Goal: Task Accomplishment & Management: Manage account settings

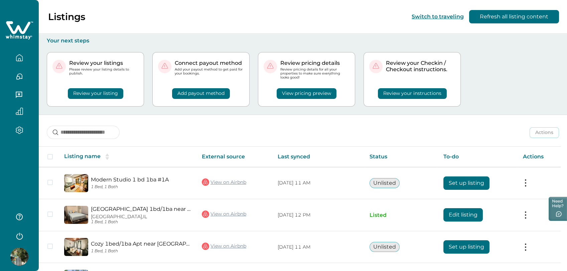
click at [18, 60] on icon "button" at bounding box center [19, 57] width 7 height 7
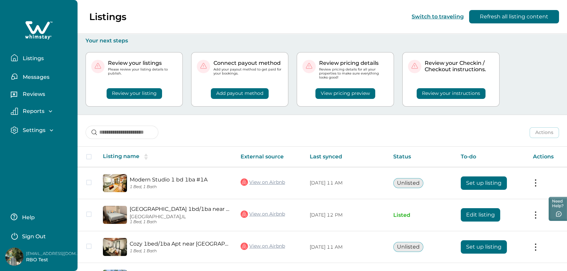
click at [18, 60] on button "Listings" at bounding box center [42, 57] width 62 height 13
click at [541, 88] on div "Review your listings Please review your listing details to publish. Review your…" at bounding box center [323, 79] width 474 height 71
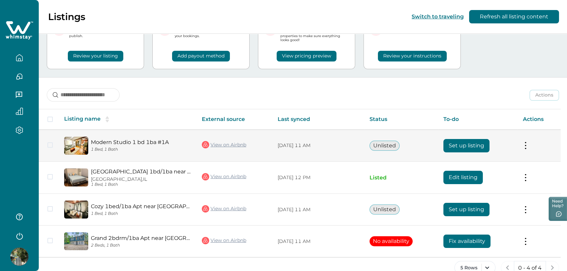
scroll to position [51, 0]
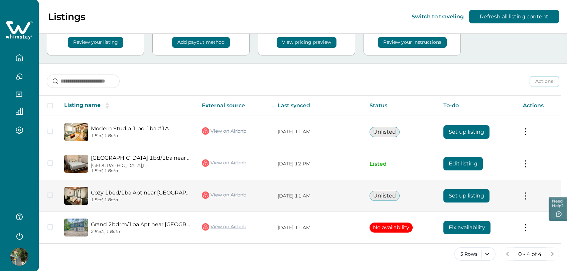
click at [395, 198] on button "Unlisted" at bounding box center [385, 196] width 30 height 10
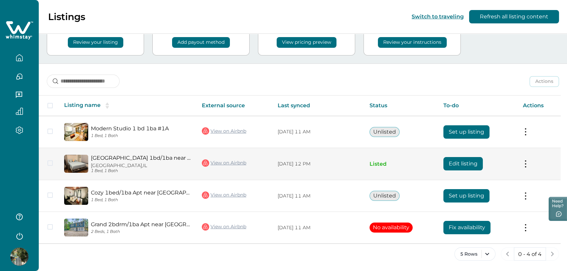
click at [527, 163] on button at bounding box center [525, 163] width 5 height 7
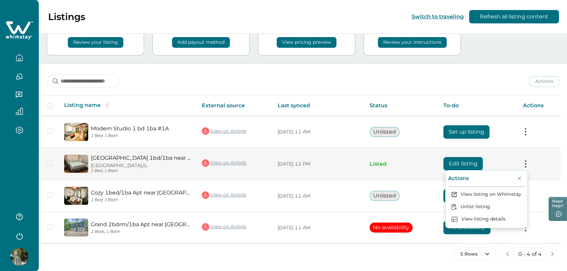
click at [521, 176] on button "Close" at bounding box center [519, 178] width 11 height 11
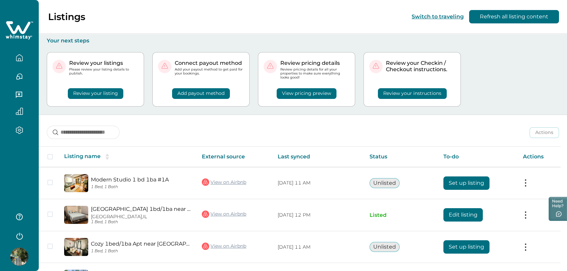
scroll to position [0, 0]
click at [447, 15] on button "Switch to traveling" at bounding box center [438, 16] width 52 height 6
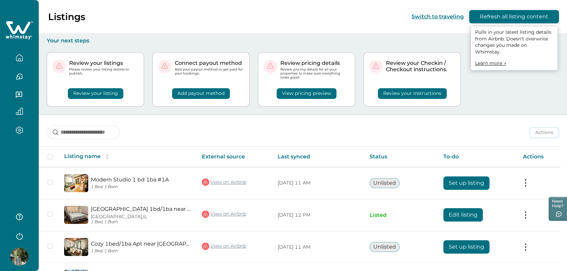
click at [517, 13] on button "Refresh all listing content" at bounding box center [514, 16] width 90 height 13
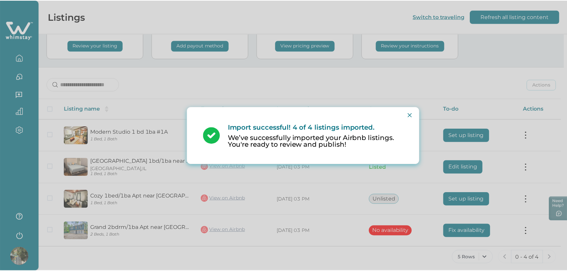
scroll to position [51, 0]
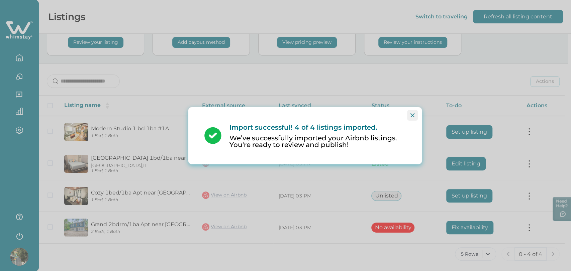
click at [412, 115] on icon "Close" at bounding box center [412, 115] width 4 height 4
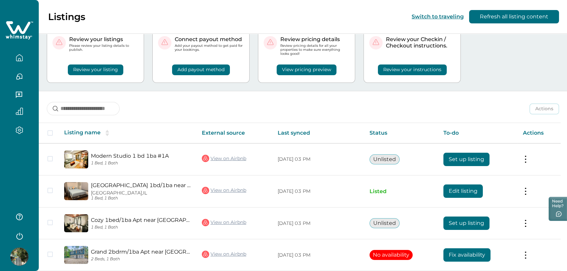
scroll to position [0, 0]
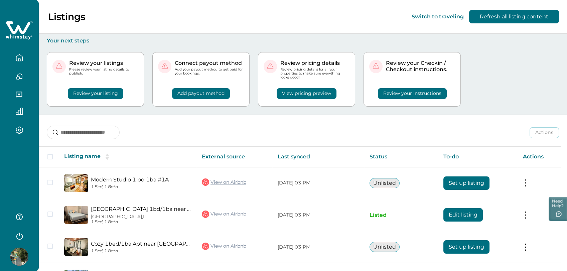
click at [71, 17] on p "Listings" at bounding box center [66, 16] width 37 height 11
click at [25, 30] on icon at bounding box center [18, 27] width 24 height 13
click at [21, 35] on icon at bounding box center [19, 30] width 27 height 20
click at [19, 127] on icon "button" at bounding box center [19, 130] width 7 height 8
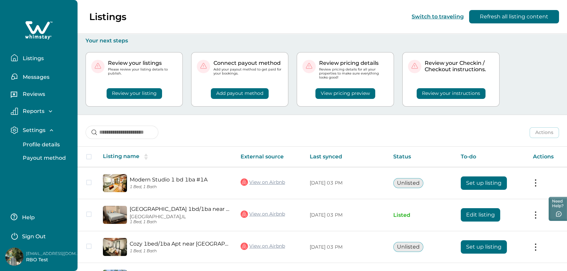
click at [26, 108] on p "Reports" at bounding box center [33, 111] width 24 height 7
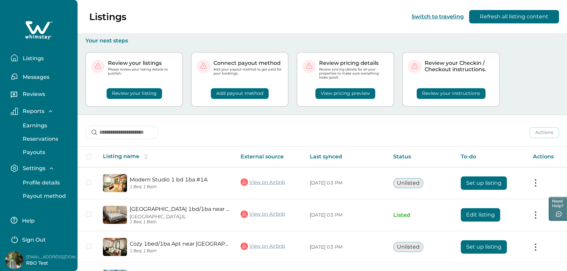
click at [26, 108] on p "Reports" at bounding box center [33, 111] width 24 height 7
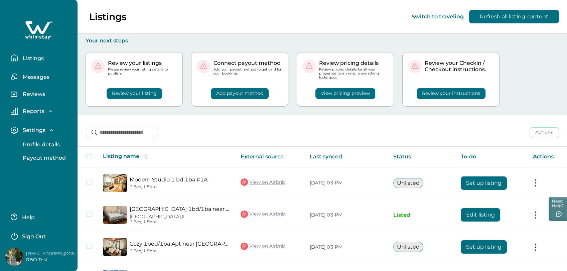
click at [34, 129] on p "Settings" at bounding box center [33, 130] width 25 height 7
click at [38, 56] on p "Listings" at bounding box center [32, 58] width 23 height 7
click at [33, 75] on p "Messages" at bounding box center [35, 77] width 29 height 7
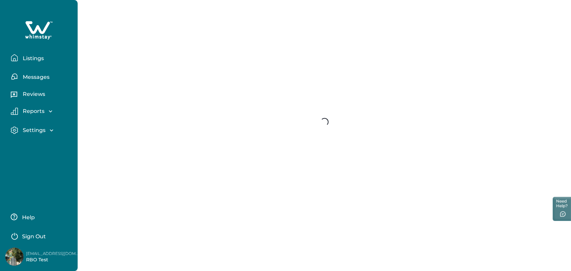
click at [31, 56] on p "Listings" at bounding box center [32, 58] width 23 height 7
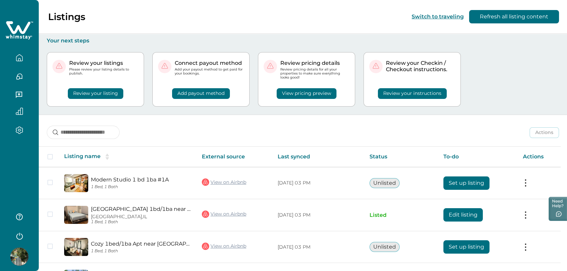
drag, startPoint x: 139, startPoint y: 8, endPoint x: 135, endPoint y: 9, distance: 3.9
click at [136, 9] on div "Listings Switch to traveling Refresh all listing content" at bounding box center [283, 17] width 567 height 34
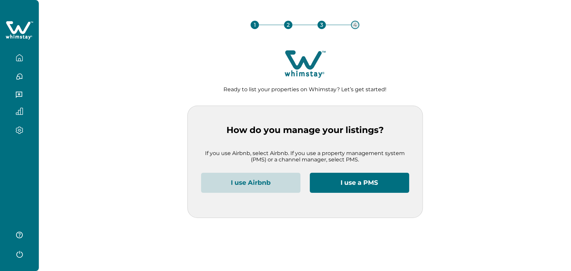
click at [271, 183] on button "I use Airbnb" at bounding box center [250, 183] width 99 height 20
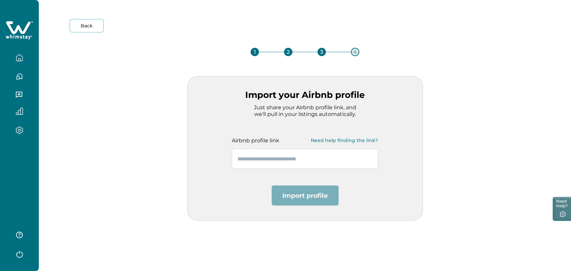
click at [255, 157] on input "text" at bounding box center [305, 159] width 146 height 20
paste input "**********"
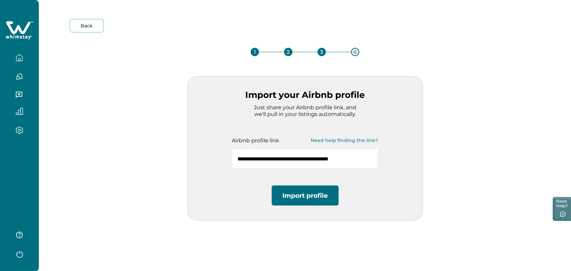
type input "**********"
click at [277, 199] on button "Import profile" at bounding box center [304, 196] width 67 height 20
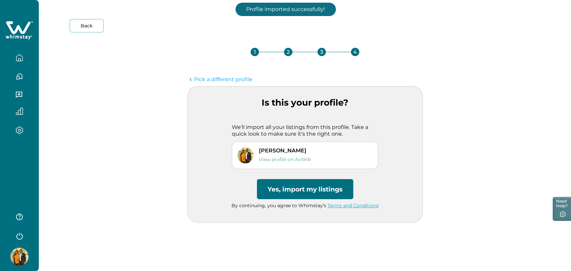
click at [283, 188] on button "Yes, import my listings" at bounding box center [305, 189] width 96 height 20
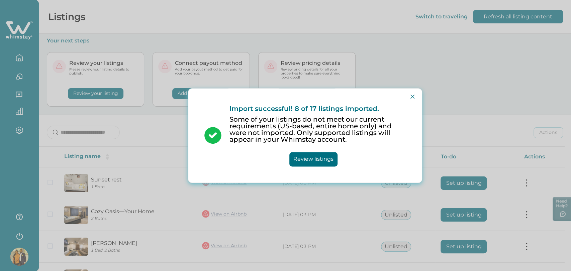
click at [310, 155] on button "Review listings" at bounding box center [313, 159] width 48 height 14
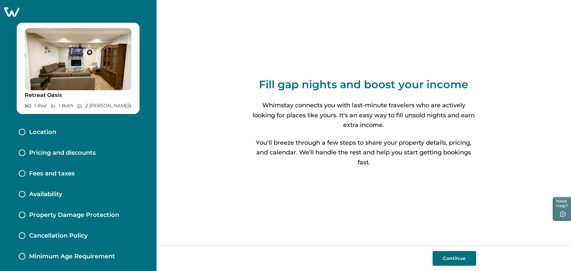
click at [452, 256] on button "Continue" at bounding box center [453, 258] width 43 height 15
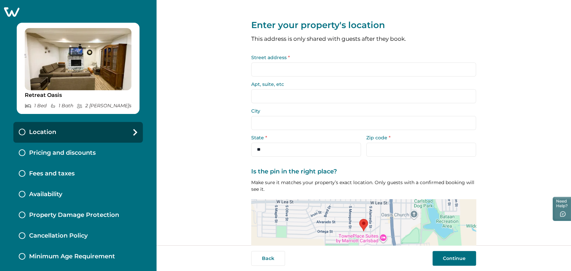
click at [295, 72] on input "Street address *" at bounding box center [363, 70] width 225 height 14
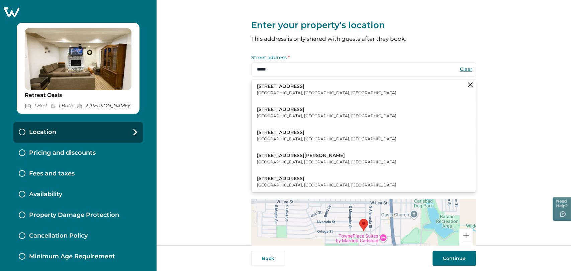
click at [289, 84] on p "10101 Riverside Drive" at bounding box center [326, 86] width 139 height 7
click at [288, 92] on p "Toluca Lake, CA, USA" at bounding box center [326, 93] width 139 height 7
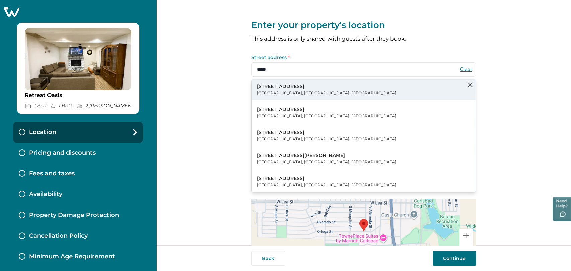
type input "**********"
select select "**"
type input "*****"
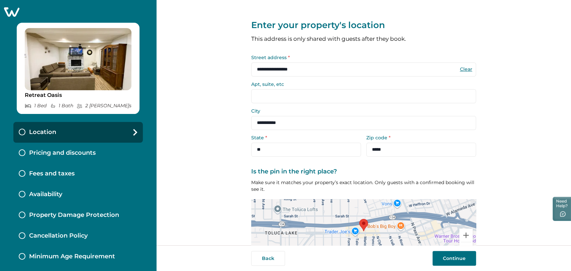
click at [292, 99] on input "Apt, suite, etc" at bounding box center [363, 96] width 225 height 14
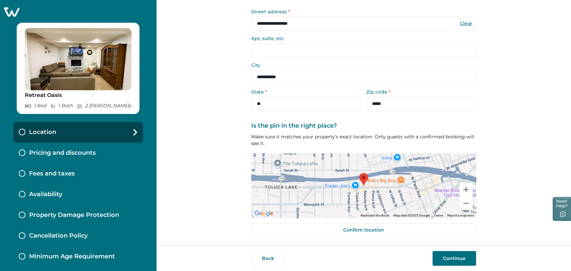
scroll to position [46, 0]
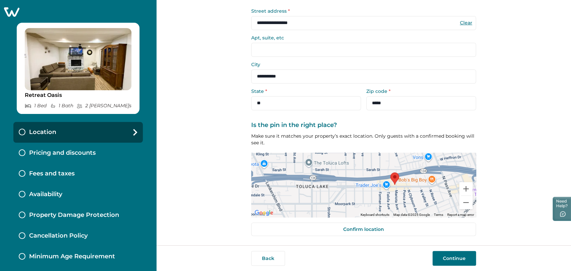
drag, startPoint x: 364, startPoint y: 188, endPoint x: 396, endPoint y: 188, distance: 32.1
click at [396, 188] on div at bounding box center [363, 185] width 225 height 65
click at [312, 190] on div at bounding box center [363, 185] width 225 height 65
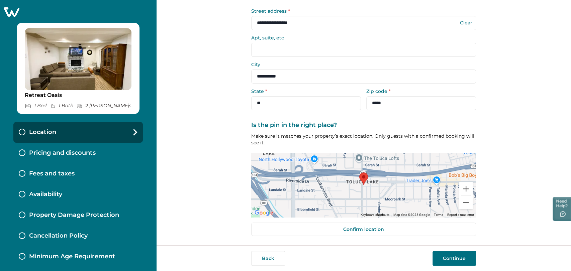
click at [372, 193] on div at bounding box center [363, 185] width 225 height 65
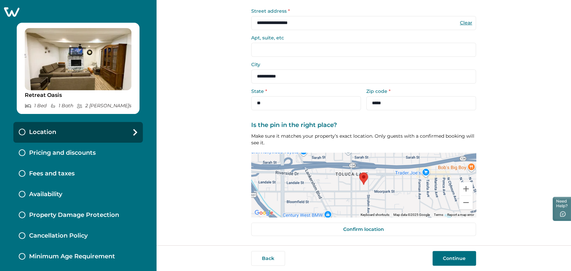
click at [372, 193] on div at bounding box center [363, 185] width 225 height 65
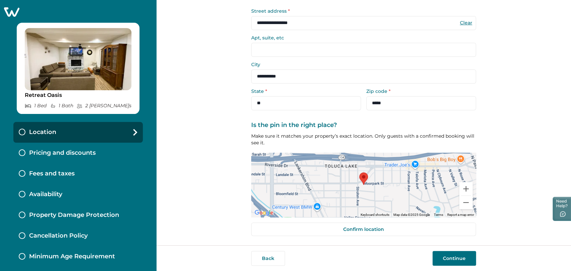
click at [373, 192] on div at bounding box center [363, 185] width 225 height 65
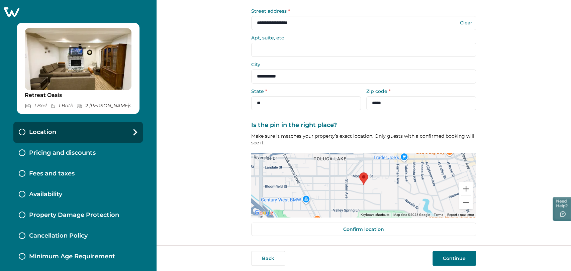
click at [376, 192] on div at bounding box center [363, 185] width 225 height 65
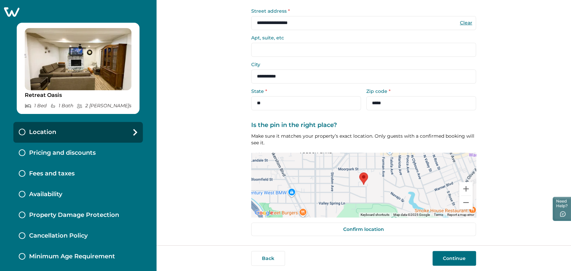
click at [376, 192] on div at bounding box center [363, 185] width 225 height 65
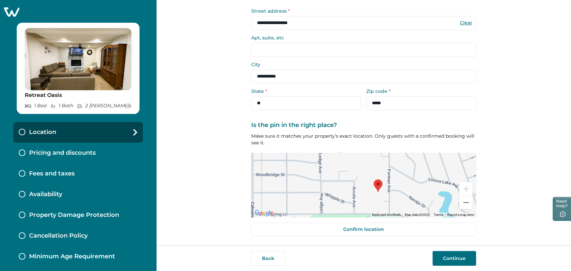
click at [376, 192] on div at bounding box center [363, 185] width 225 height 65
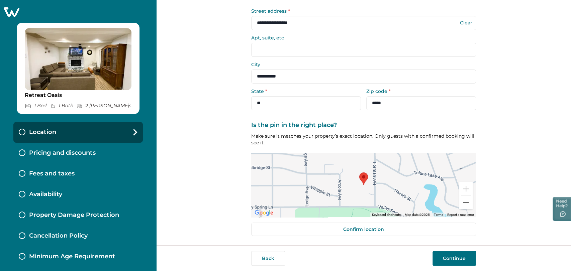
click at [378, 192] on div at bounding box center [363, 185] width 225 height 65
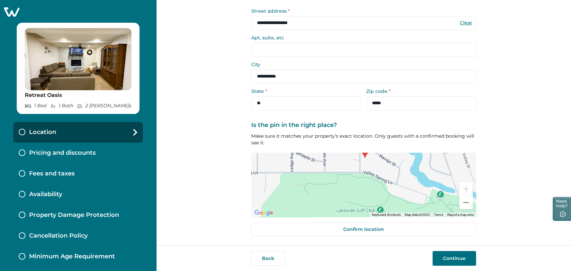
drag, startPoint x: 374, startPoint y: 196, endPoint x: 374, endPoint y: 166, distance: 30.4
click at [374, 166] on div at bounding box center [363, 185] width 225 height 65
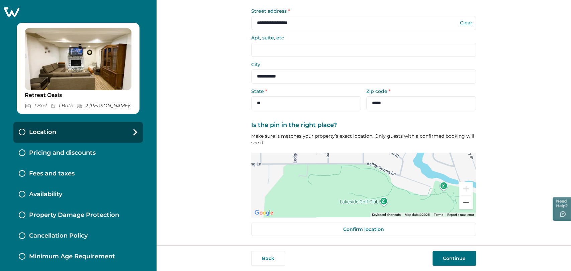
click at [341, 193] on div at bounding box center [363, 185] width 225 height 65
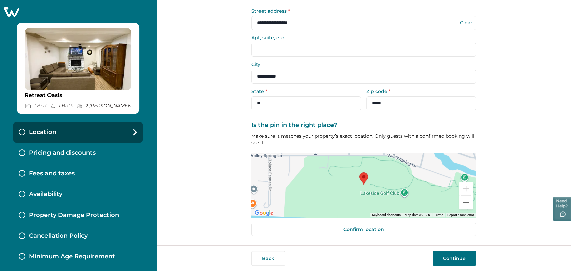
click at [401, 196] on div at bounding box center [363, 185] width 225 height 65
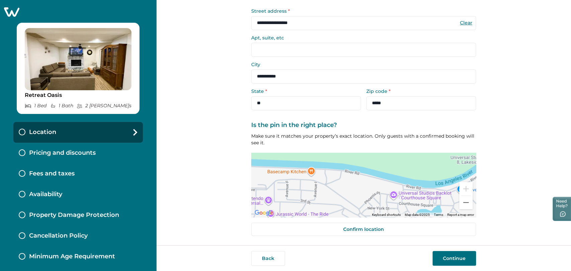
drag, startPoint x: 348, startPoint y: 189, endPoint x: 348, endPoint y: 142, distance: 46.8
click at [348, 142] on div "Is the pin in the right place? Make sure it matches your property’s exact locat…" at bounding box center [363, 170] width 225 height 96
click at [307, 173] on div at bounding box center [363, 185] width 225 height 65
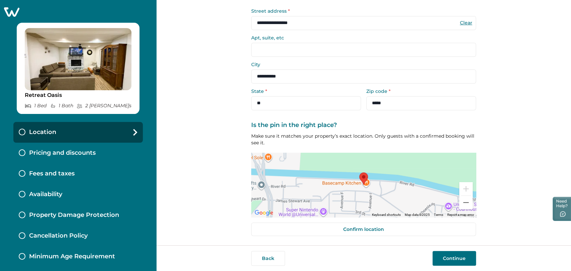
click at [312, 185] on div at bounding box center [363, 185] width 225 height 65
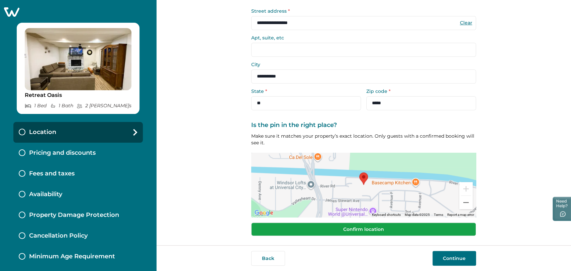
click at [424, 228] on button "Confirm location" at bounding box center [363, 229] width 225 height 13
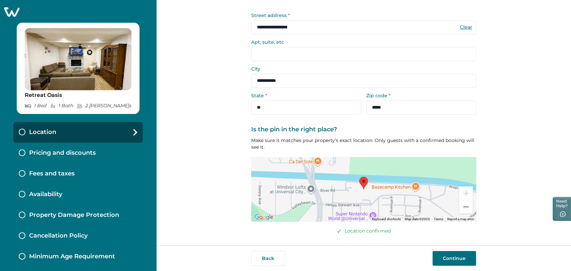
scroll to position [42, 0]
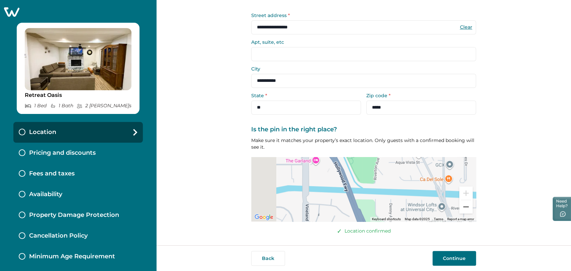
drag, startPoint x: 332, startPoint y: 193, endPoint x: 465, endPoint y: 211, distance: 134.9
click at [465, 211] on div "Keyboard shortcuts Map Data Map data ©2025 Map data ©2025 100 m Click to toggle…" at bounding box center [363, 189] width 225 height 65
click at [368, 189] on div at bounding box center [363, 189] width 225 height 65
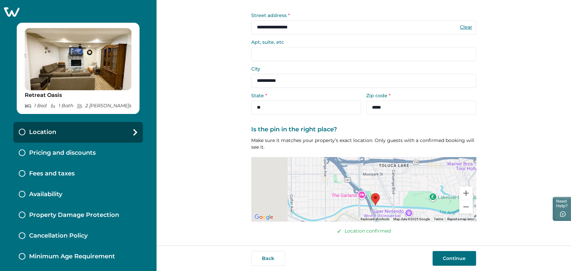
drag, startPoint x: 289, startPoint y: 199, endPoint x: 356, endPoint y: 208, distance: 68.1
click at [356, 208] on div at bounding box center [363, 189] width 225 height 65
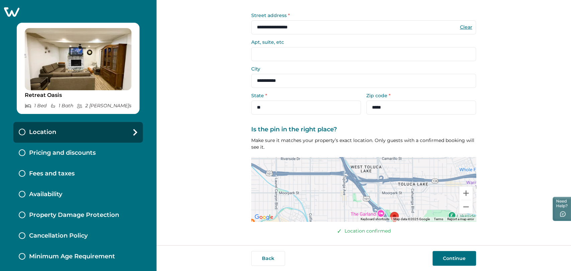
drag, startPoint x: 314, startPoint y: 191, endPoint x: 334, endPoint y: 210, distance: 27.4
click at [334, 210] on div at bounding box center [363, 189] width 225 height 65
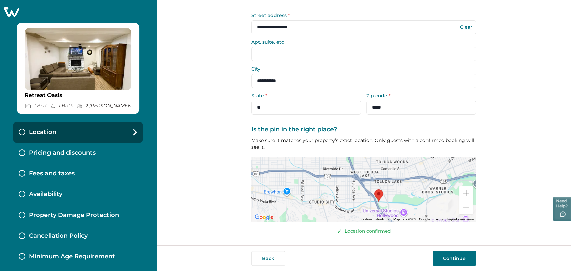
drag, startPoint x: 308, startPoint y: 180, endPoint x: 328, endPoint y: 180, distance: 19.7
click at [328, 180] on div at bounding box center [363, 189] width 225 height 65
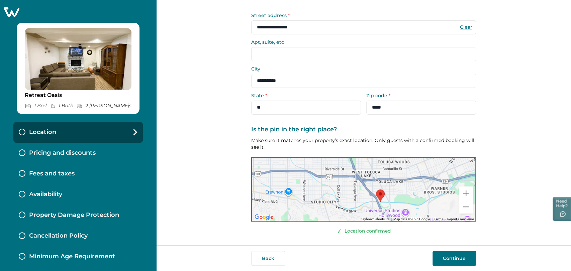
click at [285, 193] on div at bounding box center [363, 189] width 225 height 65
